Goal: Information Seeking & Learning: Learn about a topic

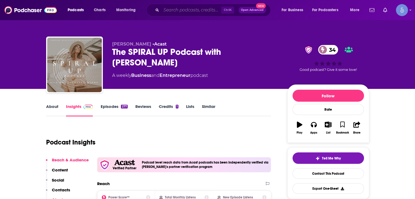
click at [178, 9] on input "Search podcasts, credits, & more..." at bounding box center [191, 10] width 60 height 9
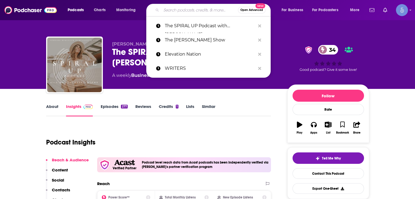
paste input "The Art of Living Big | Subconscious | NLP | Mindset"
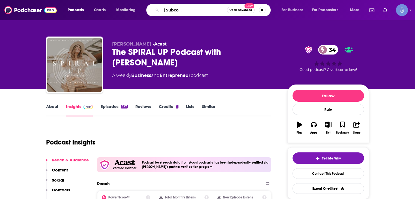
type input "The Art of Living Big | Subconscious | NLP | Mindset"
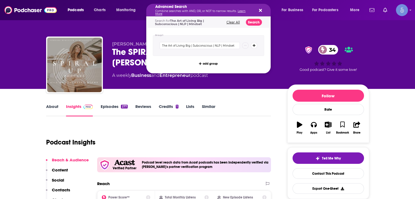
click at [260, 10] on icon "Search podcasts, credits, & more..." at bounding box center [260, 10] width 3 height 3
click at [211, 9] on h5 "Advanced Search" at bounding box center [204, 7] width 98 height 4
click at [192, 47] on input "The Art of Living Big | Subconscious | NLP | Mindset" at bounding box center [200, 45] width 80 height 7
drag, startPoint x: 235, startPoint y: 45, endPoint x: 130, endPoint y: 43, distance: 105.4
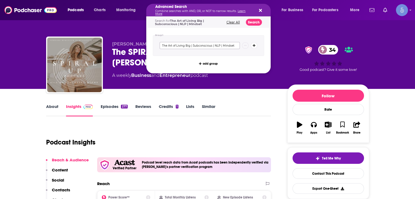
paste input "Search podcasts, credits, & more..."
type input "The Art of Living Big"
click at [253, 19] on button "Search" at bounding box center [254, 22] width 16 height 7
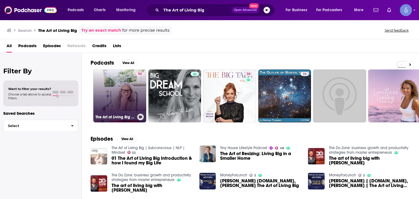
click at [121, 100] on link "52 The Art of Living Big | Subconscious | NLP | Mindset" at bounding box center [119, 96] width 53 height 53
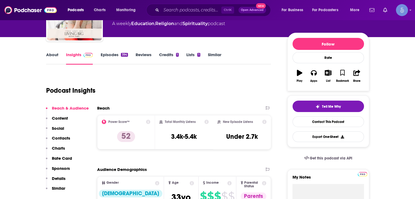
scroll to position [55, 0]
